Goal: Information Seeking & Learning: Find specific page/section

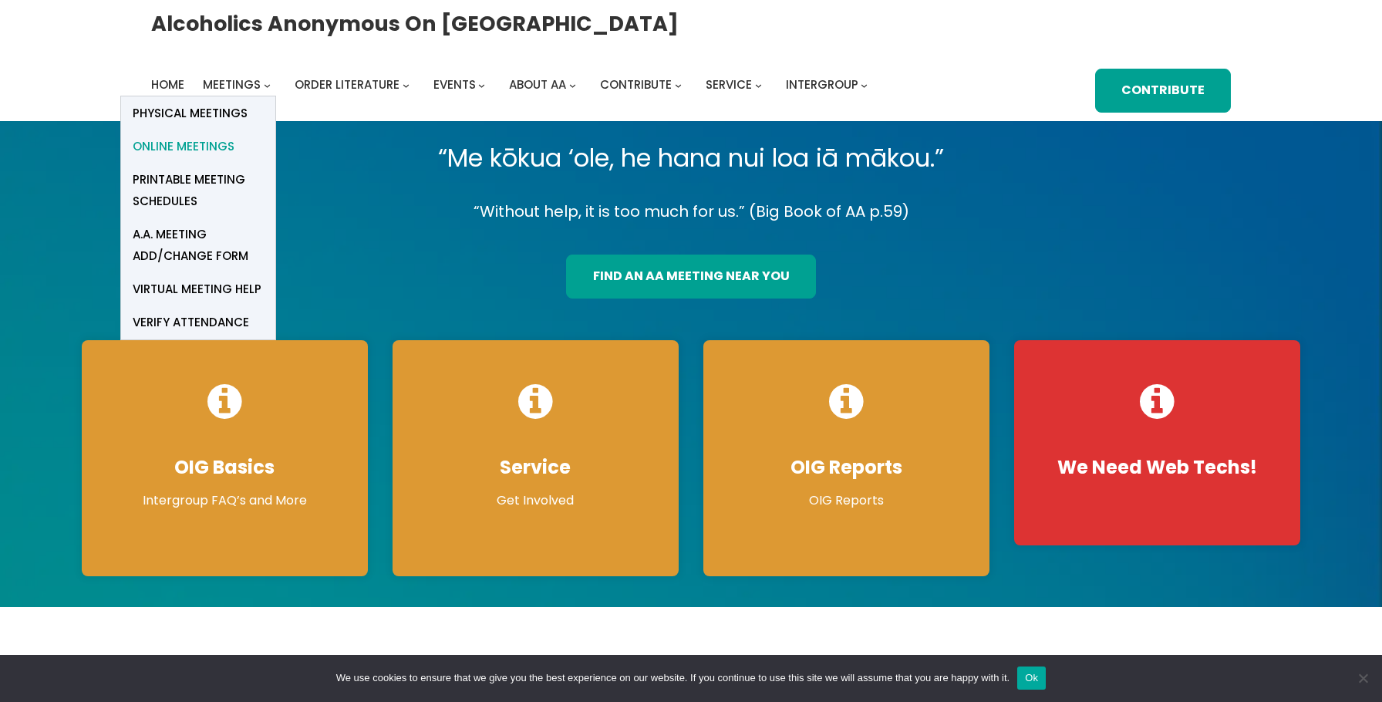
click at [218, 150] on span "Online Meetings" at bounding box center [184, 147] width 102 height 22
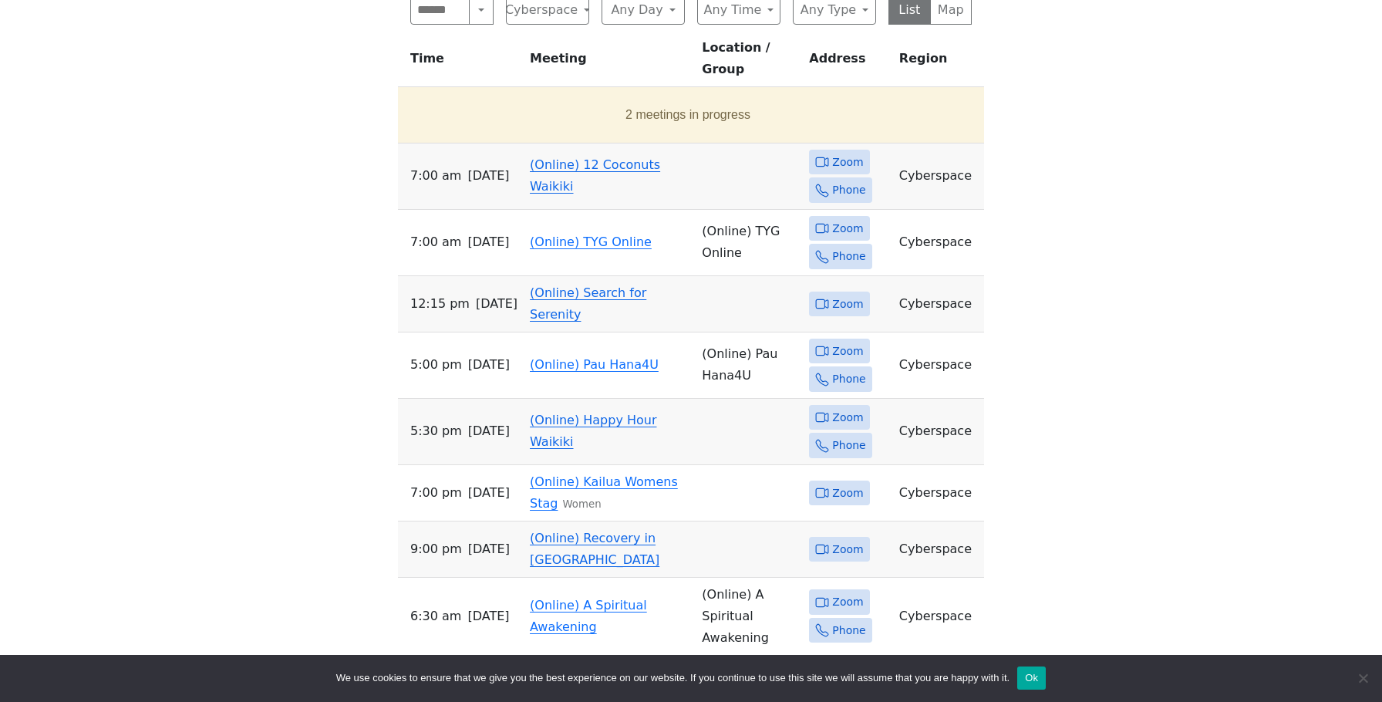
click at [572, 157] on link "(Online) 12 Coconuts Waikiki" at bounding box center [595, 175] width 130 height 36
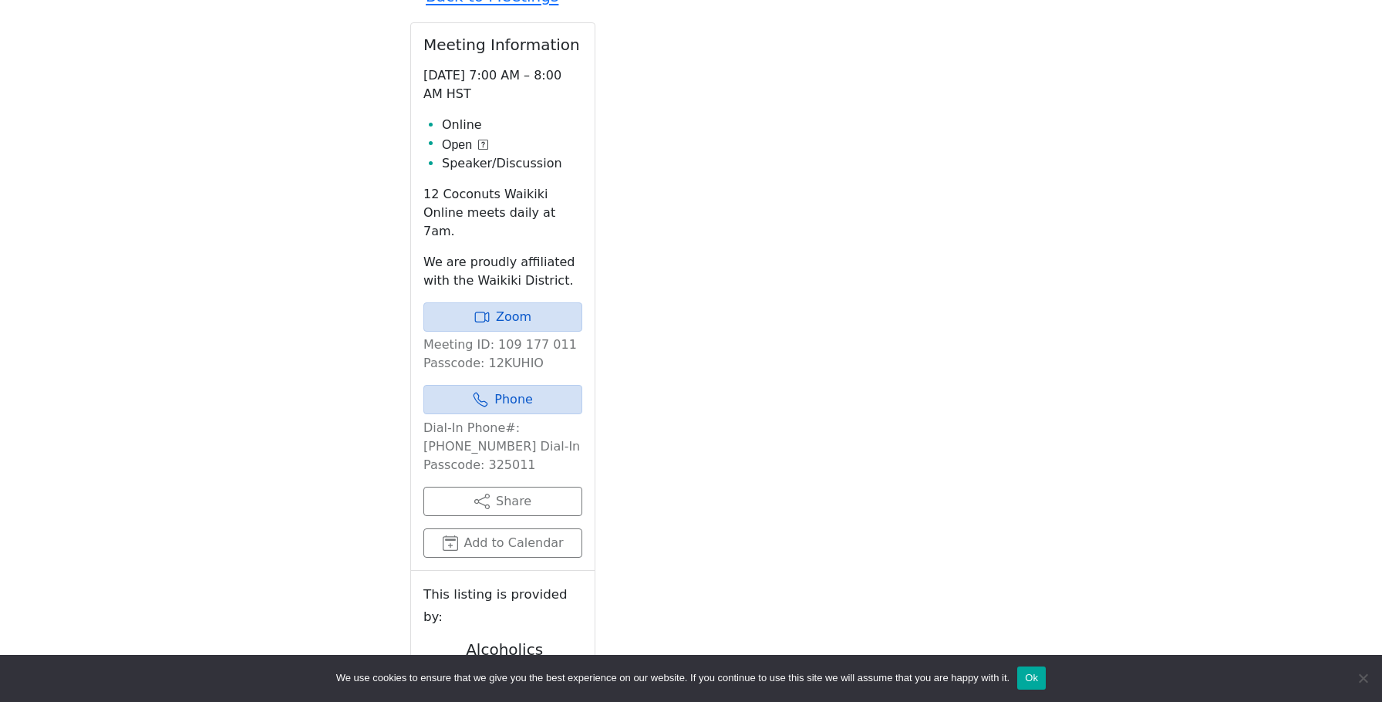
scroll to position [621, 0]
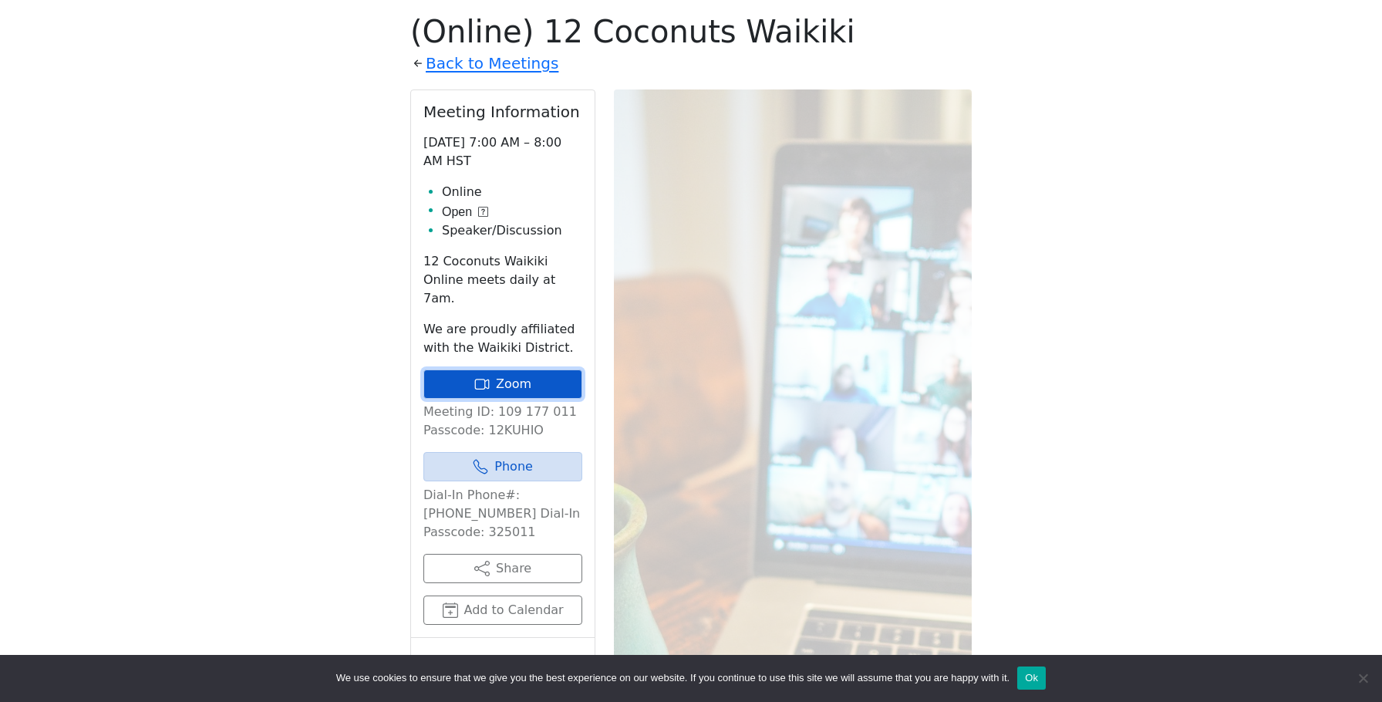
click at [482, 376] on icon at bounding box center [481, 383] width 15 height 15
